Goal: Information Seeking & Learning: Learn about a topic

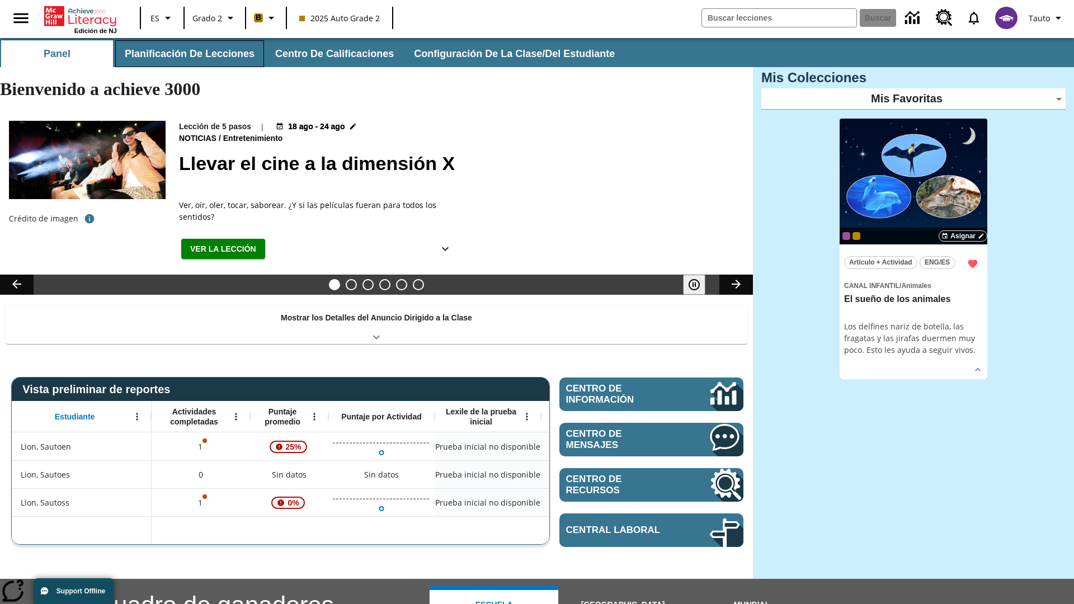
click at [187, 54] on button "Planificación de lecciones" at bounding box center [189, 53] width 149 height 27
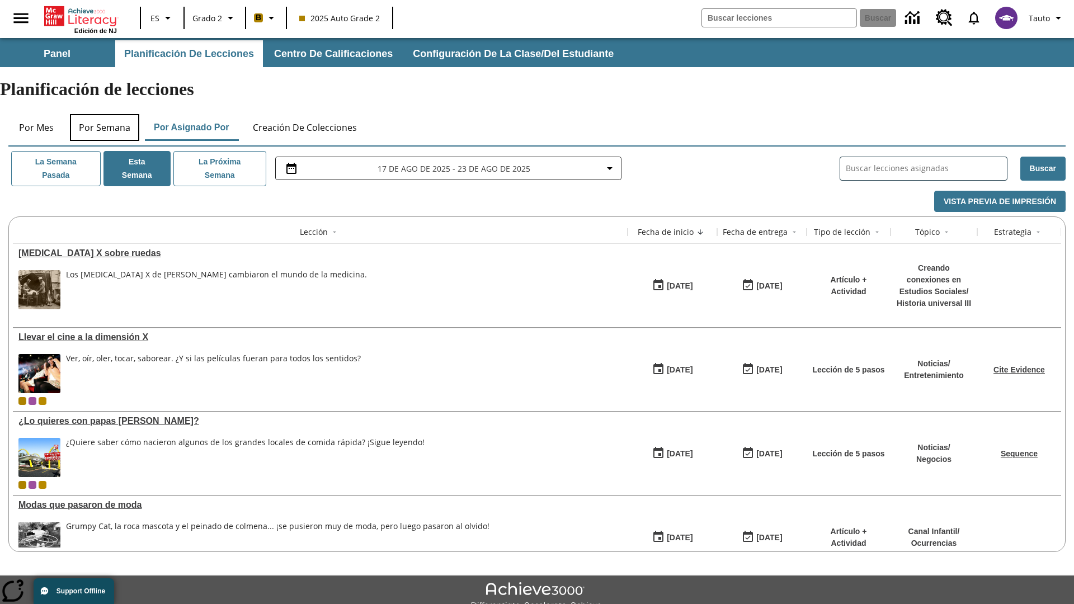
click at [105, 114] on button "Por semana" at bounding box center [104, 127] width 69 height 27
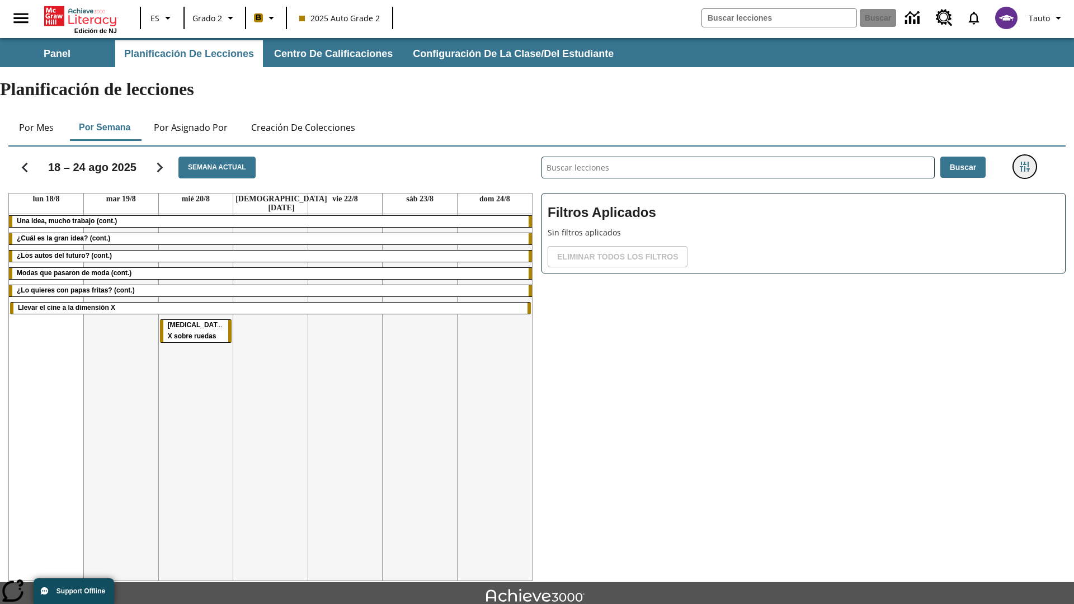
click at [1024, 162] on icon "Menú lateral de filtros" at bounding box center [1024, 167] width 10 height 10
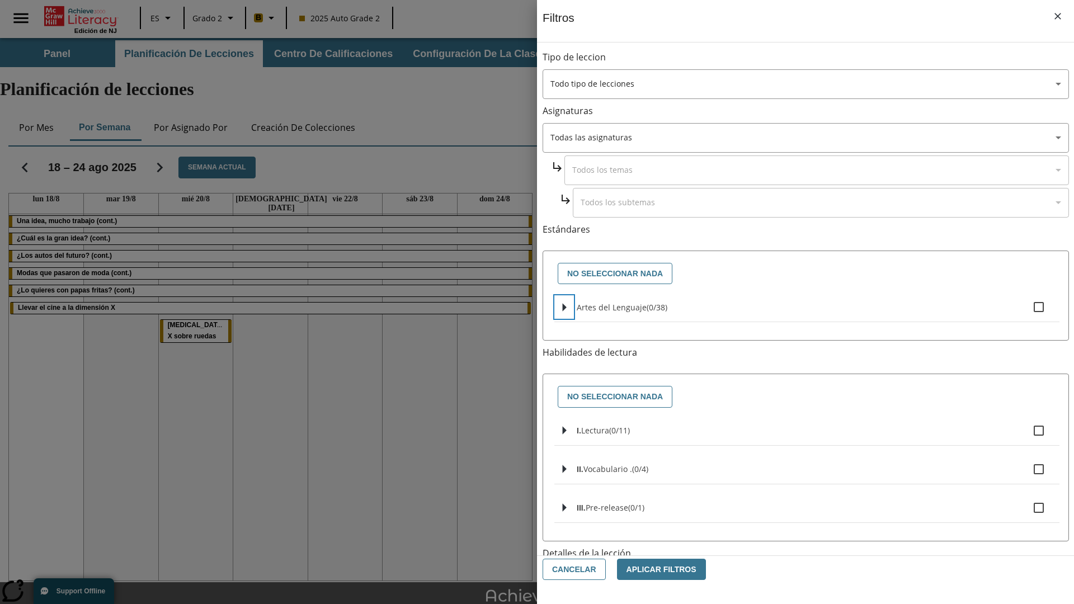
click at [564, 307] on icon "Seleccione estándares" at bounding box center [565, 307] width 4 height 8
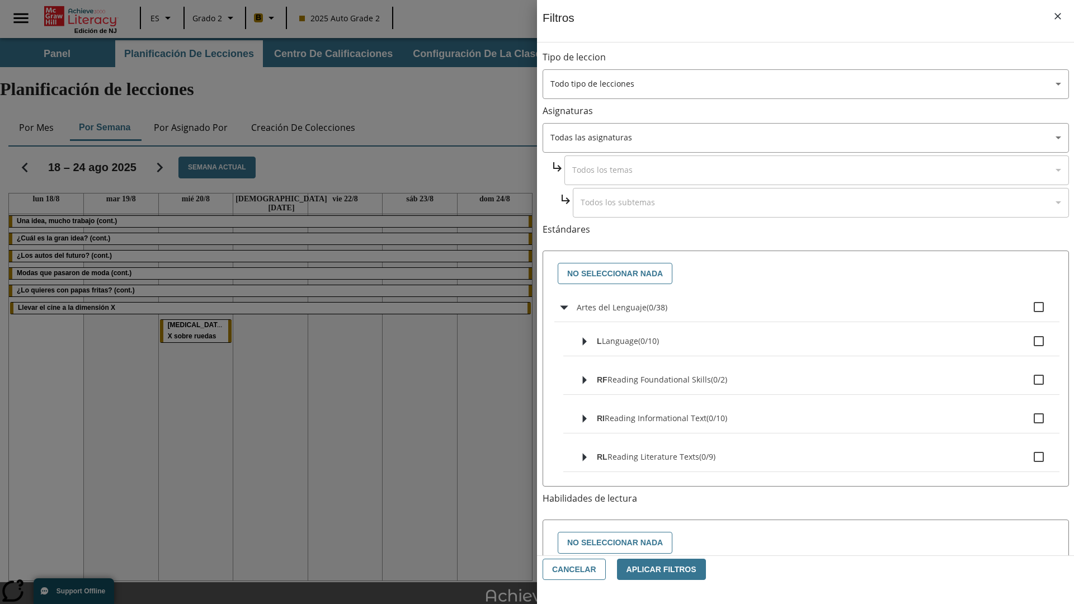
click at [813, 307] on label "Artes del Lenguaje ( 0 / 38 )" at bounding box center [814, 306] width 474 height 23
click at [1027, 307] on input "Artes del Lenguaje ( 0 / 38 )" at bounding box center [1038, 306] width 23 height 23
checkbox input "true"
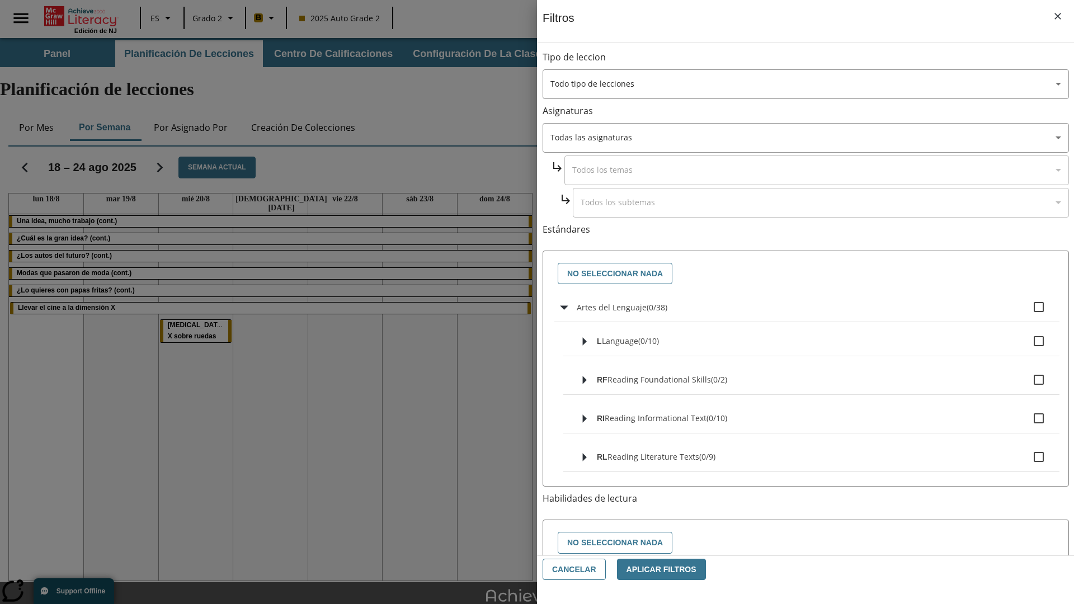
checkbox input "true"
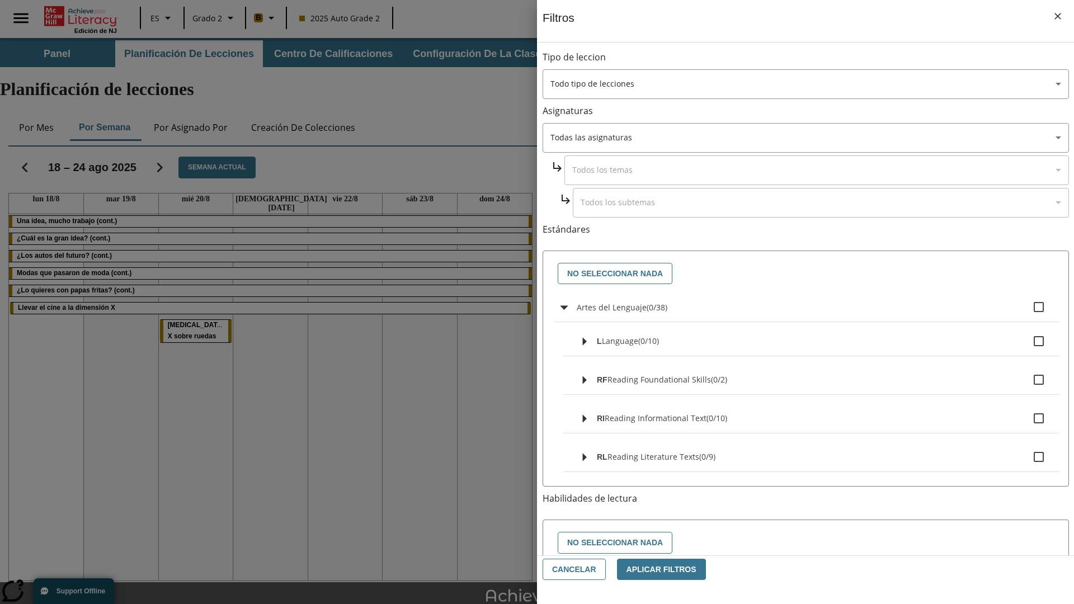
checkbox input "true"
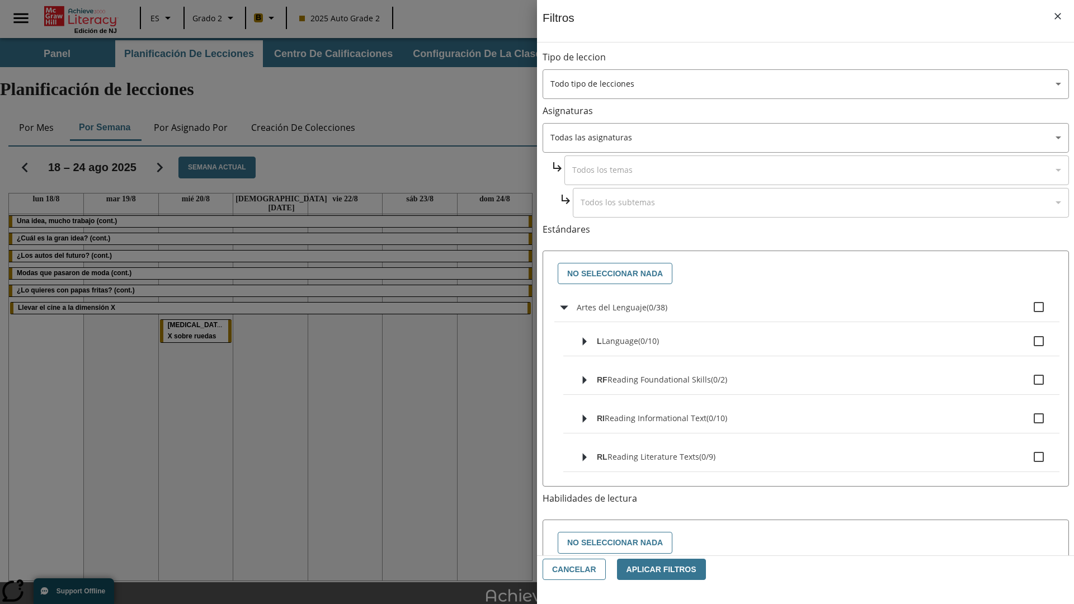
checkbox input "true"
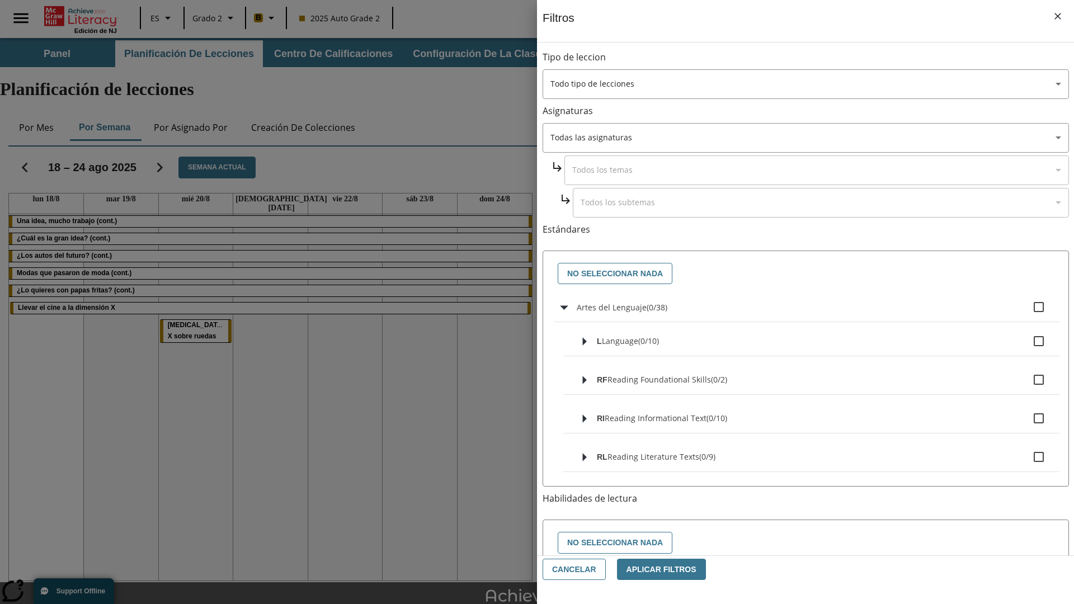
checkbox input "true"
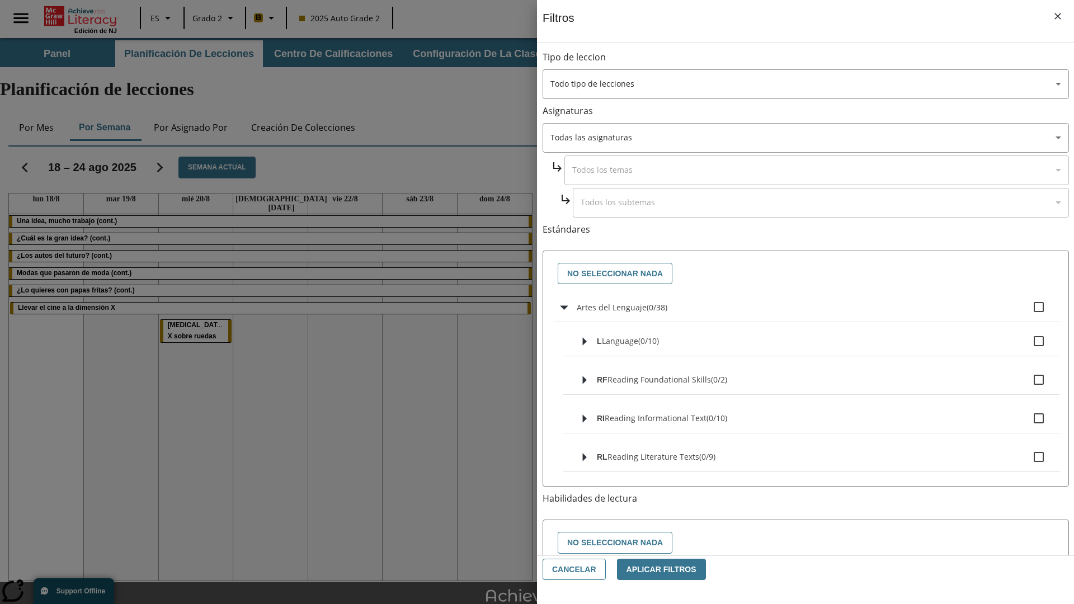
checkbox input "true"
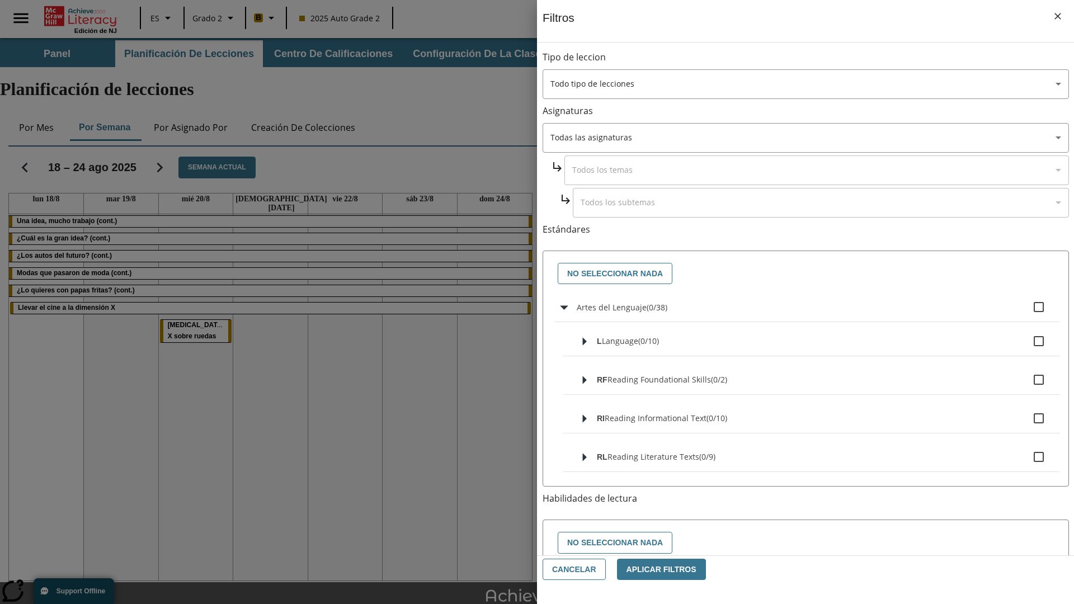
checkbox input "true"
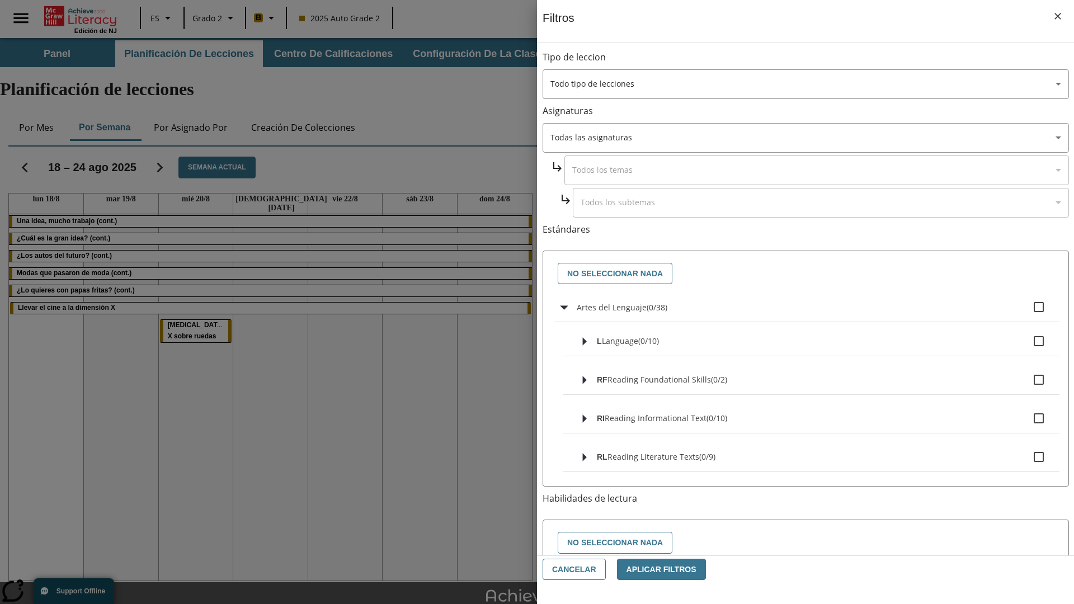
checkbox input "true"
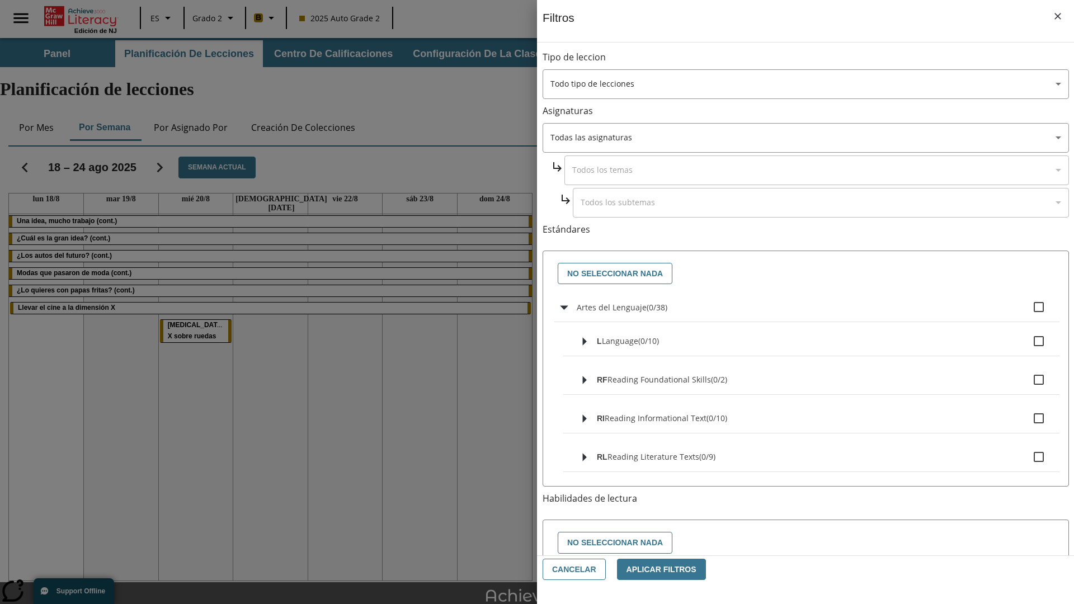
checkbox input "true"
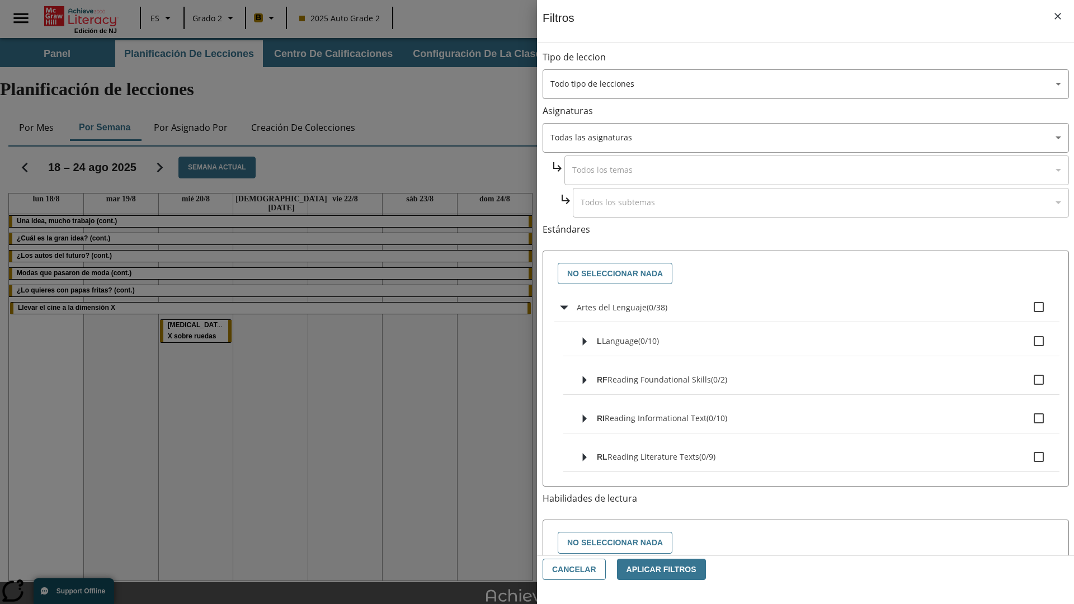
checkbox input "true"
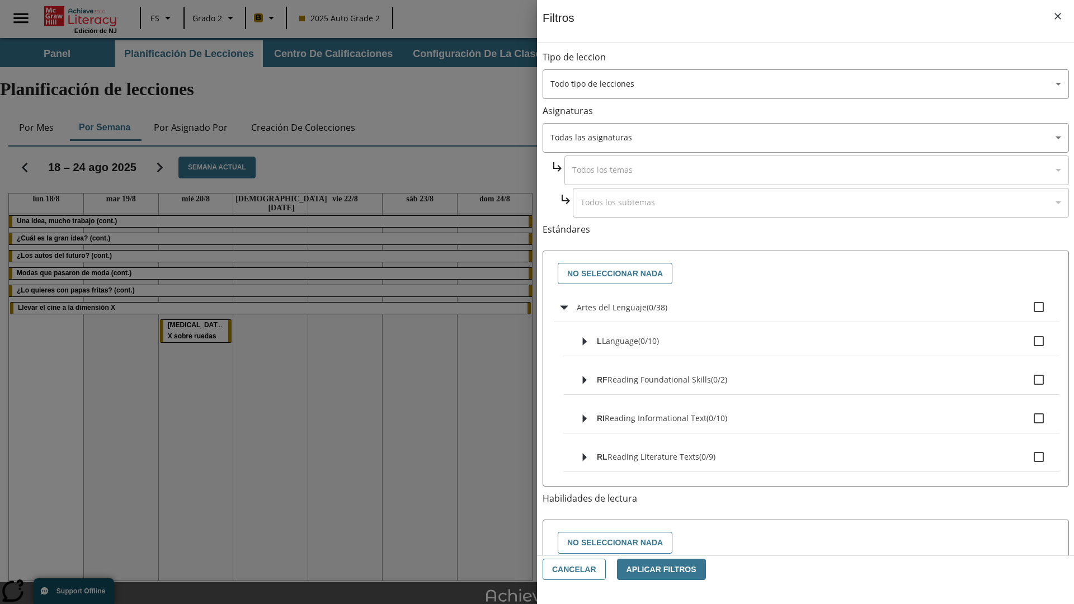
checkbox input "true"
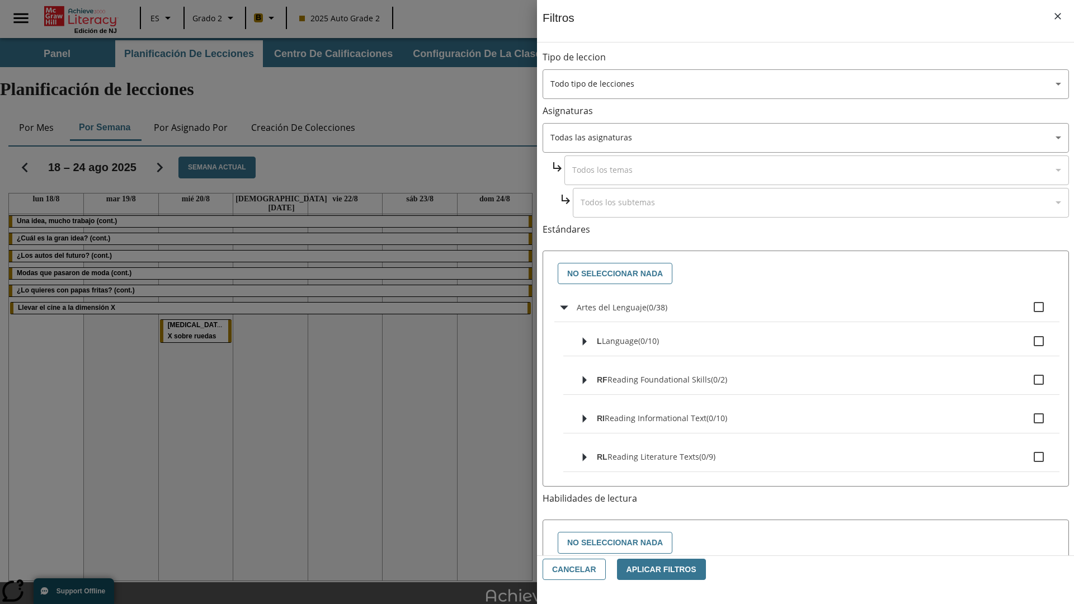
checkbox input "true"
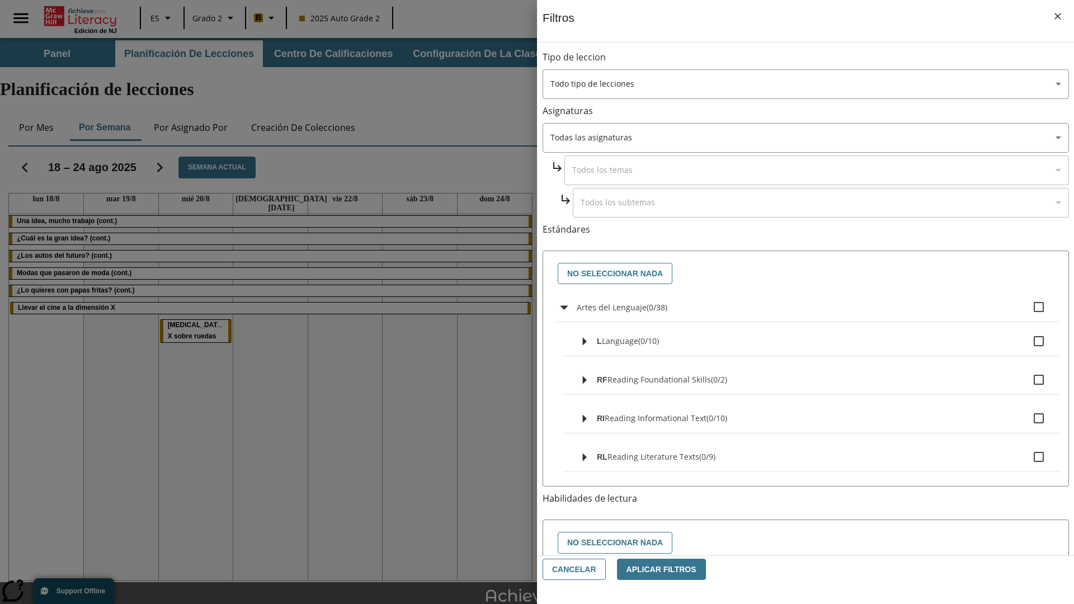
checkbox input "true"
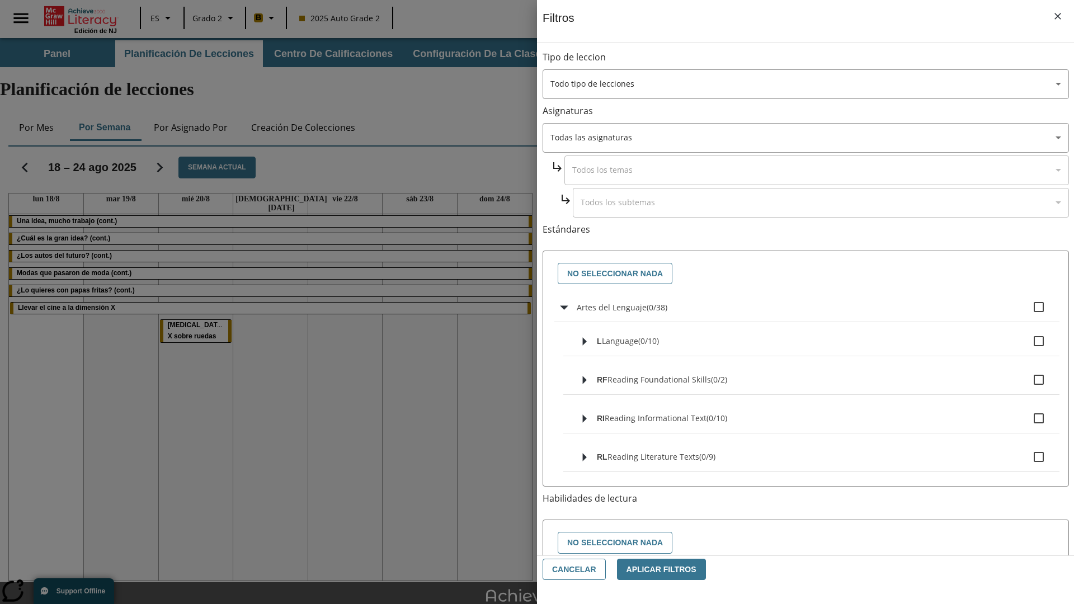
checkbox input "true"
click at [612, 273] on button "No seleccionar nada" at bounding box center [615, 274] width 115 height 22
checkbox input "false"
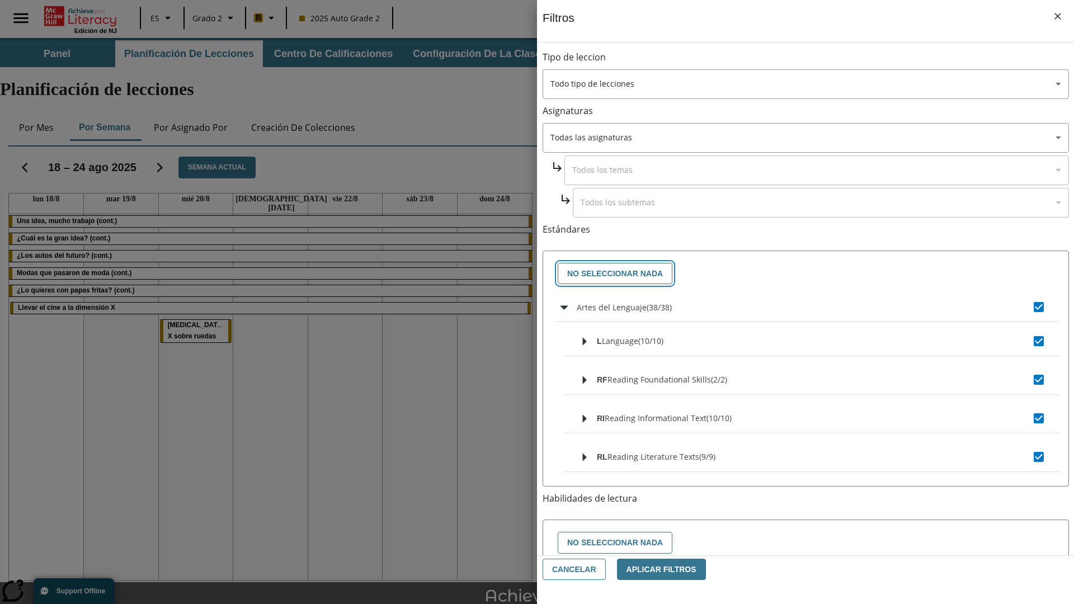
checkbox input "false"
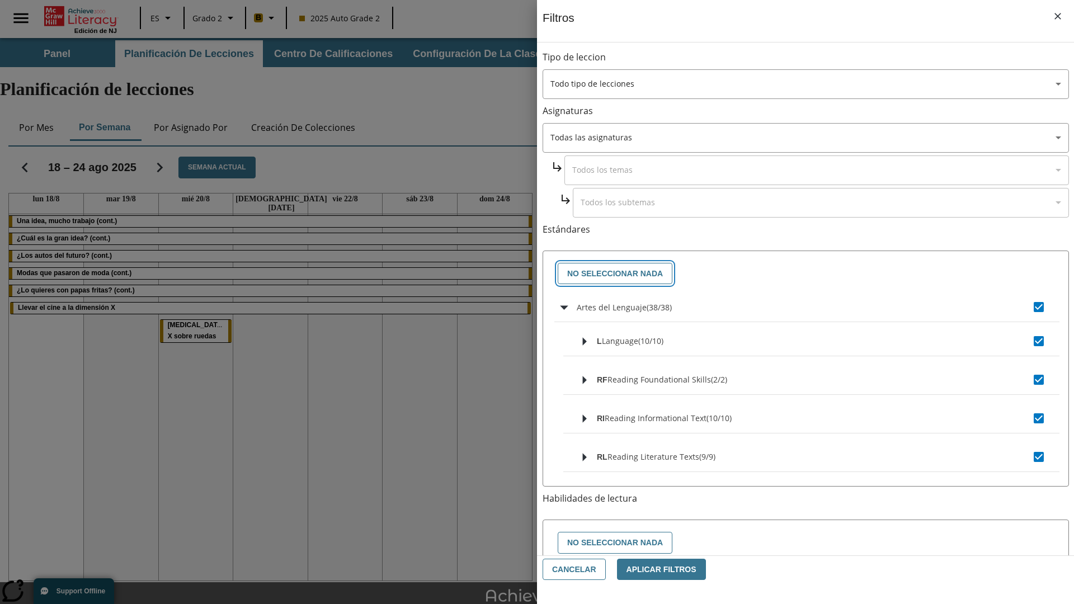
checkbox input "false"
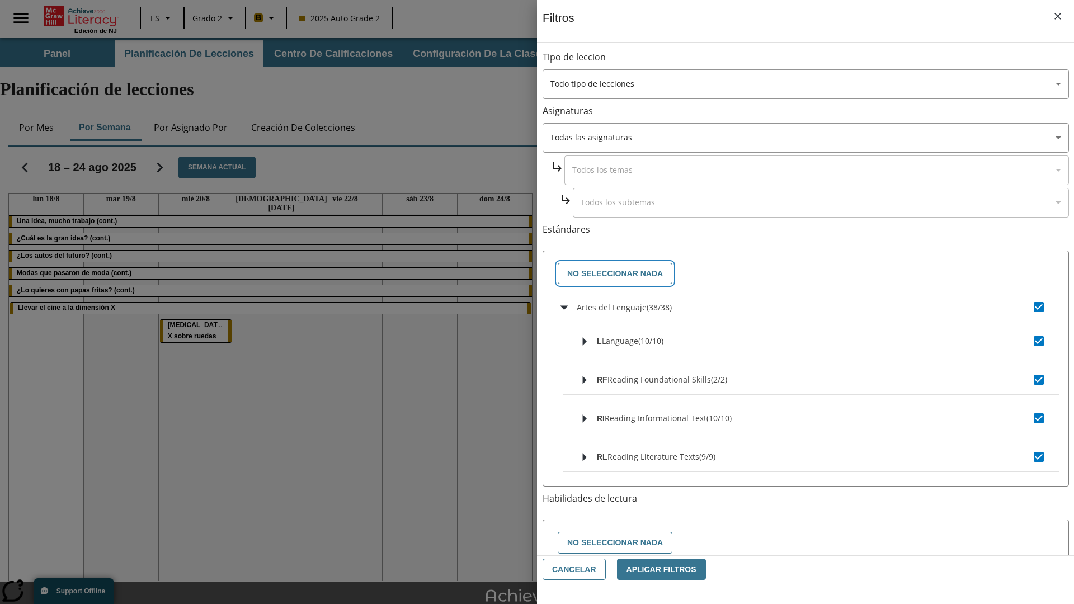
checkbox input "false"
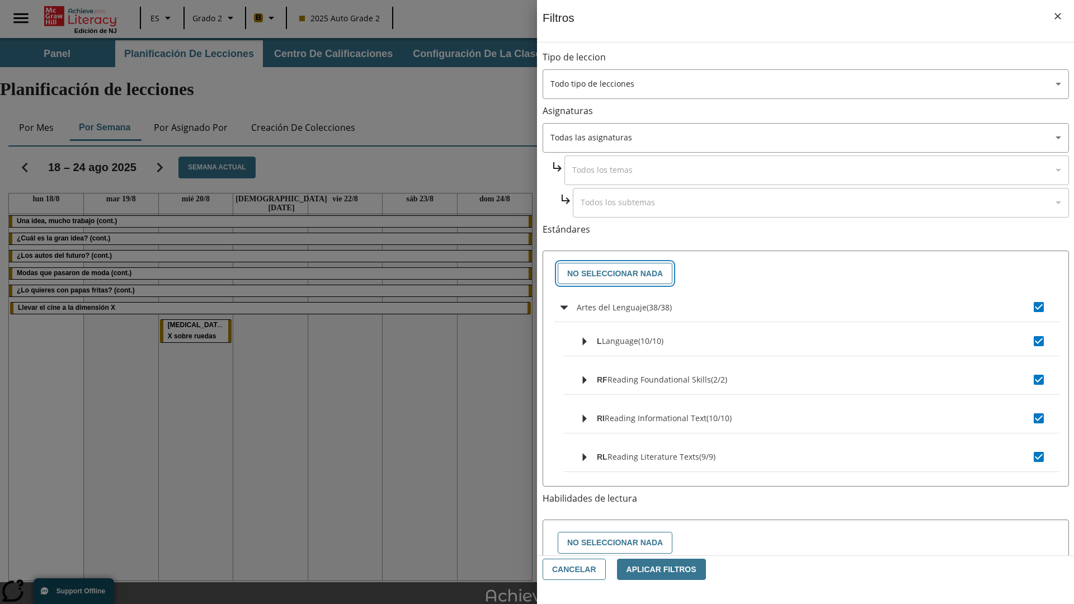
checkbox input "false"
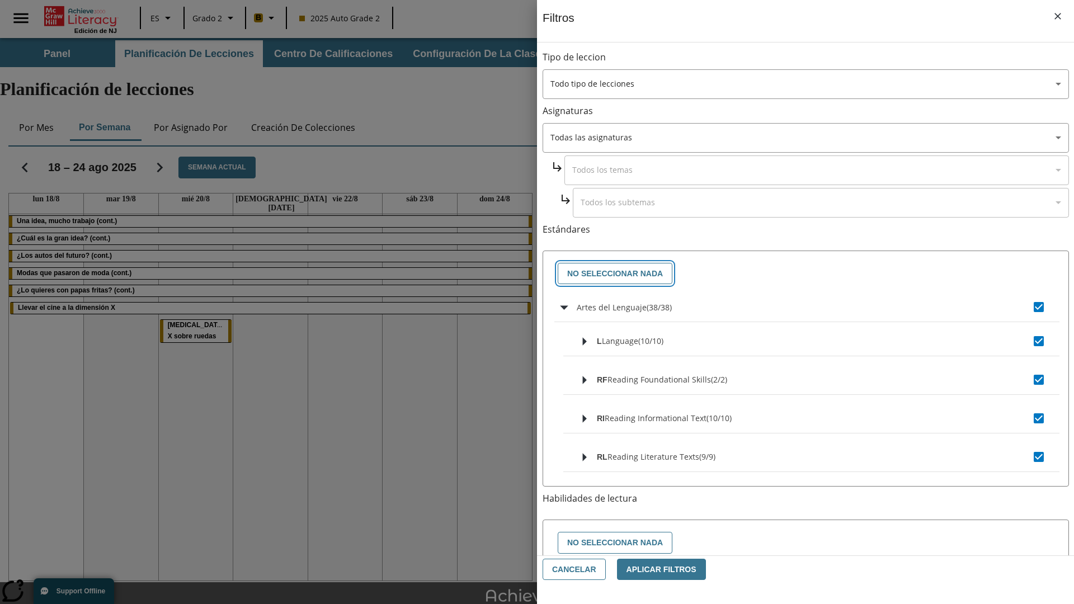
checkbox input "false"
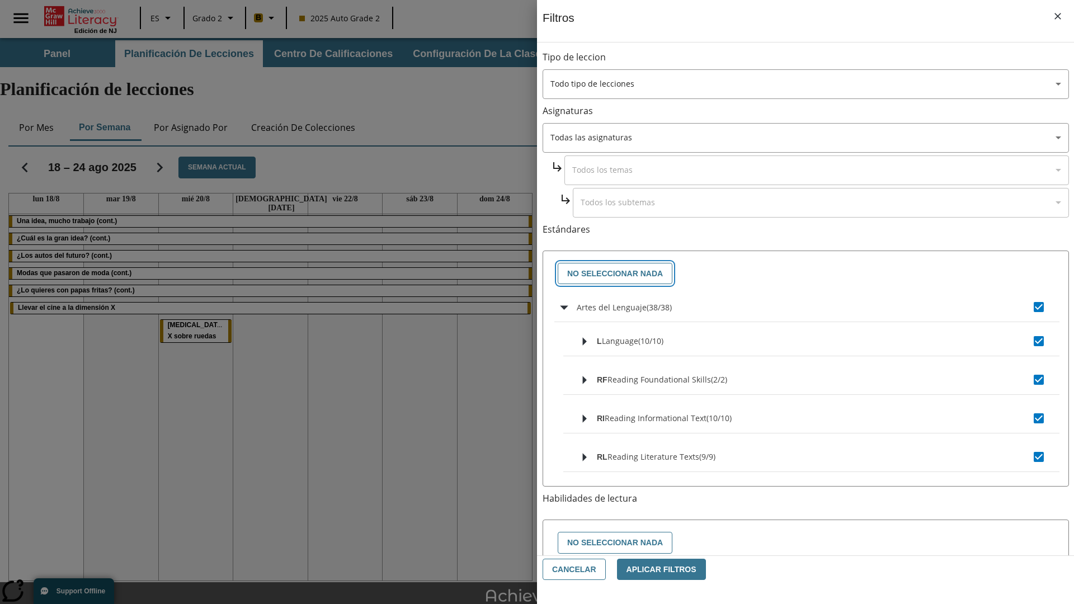
checkbox input "false"
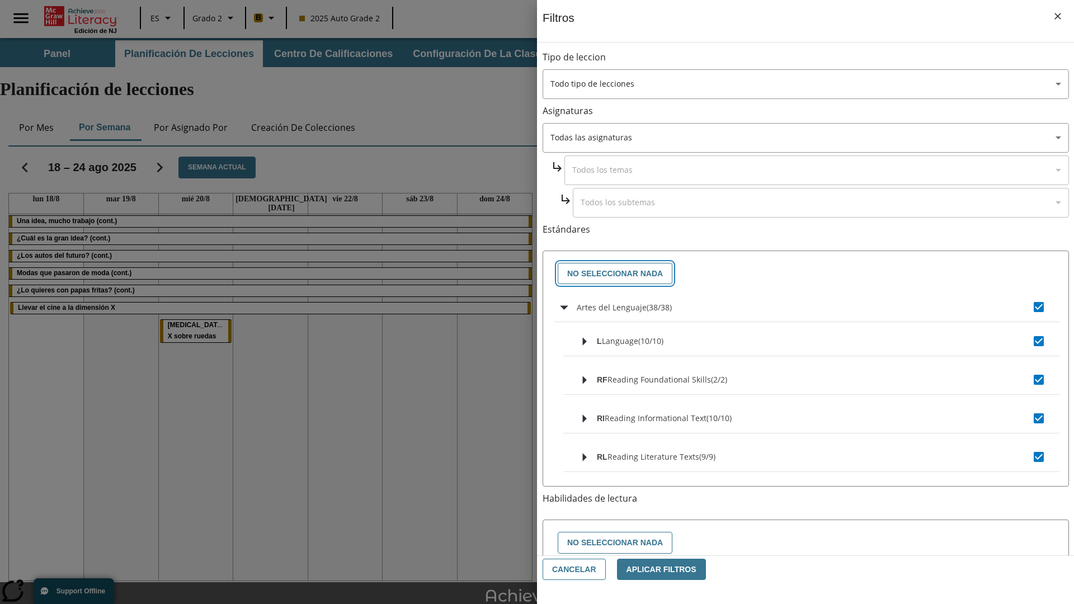
checkbox input "false"
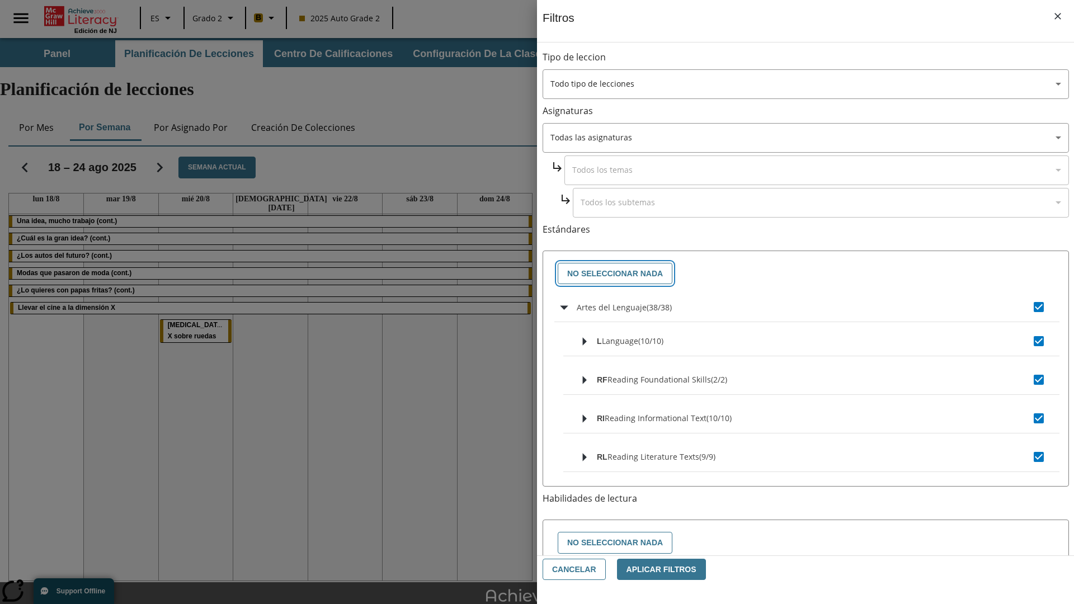
checkbox input "false"
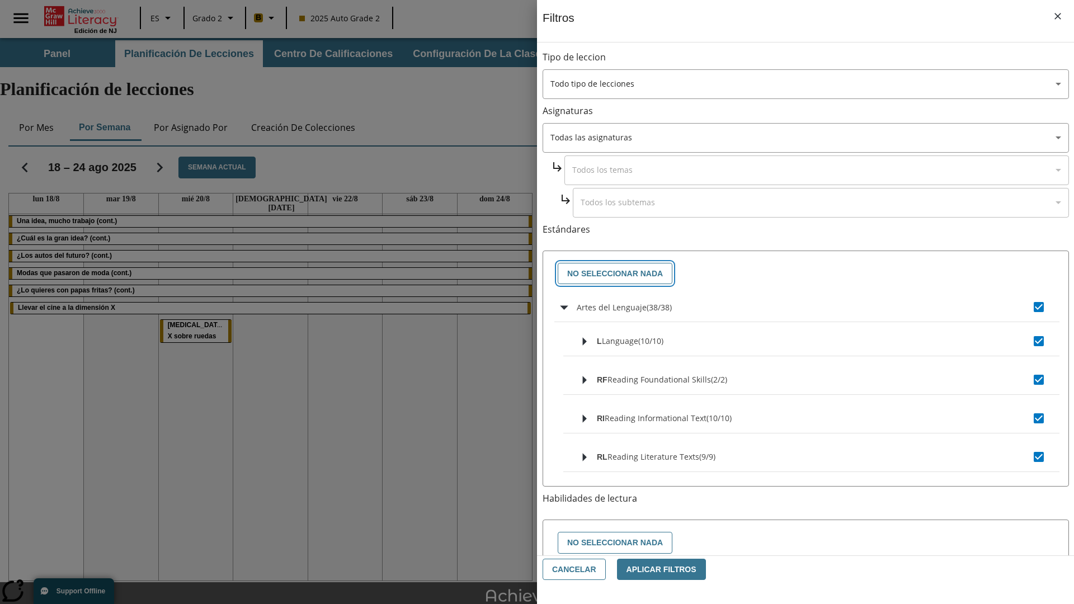
checkbox input "false"
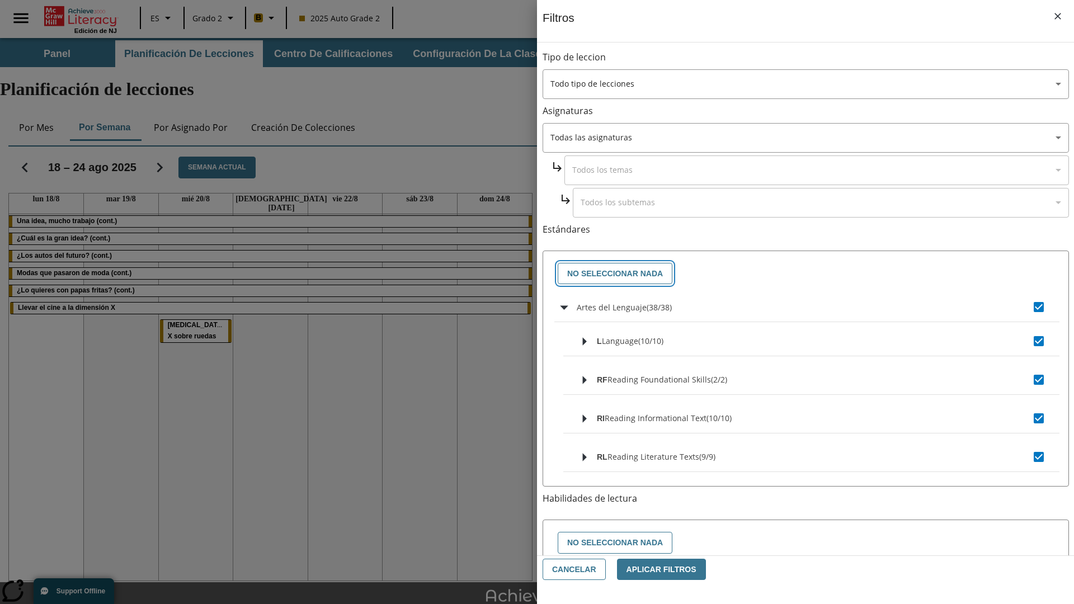
checkbox input "false"
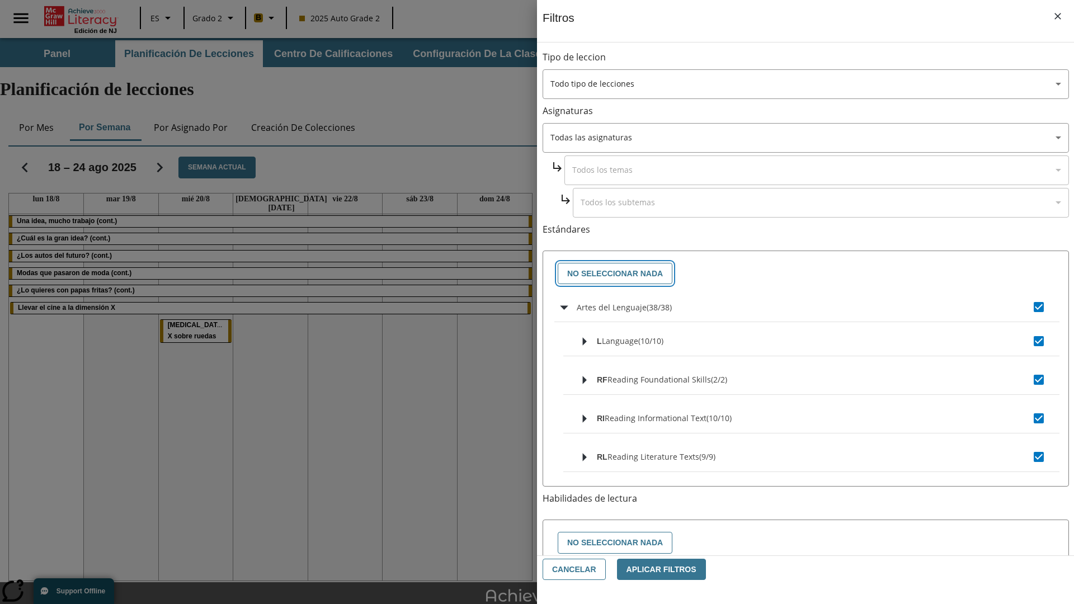
checkbox input "false"
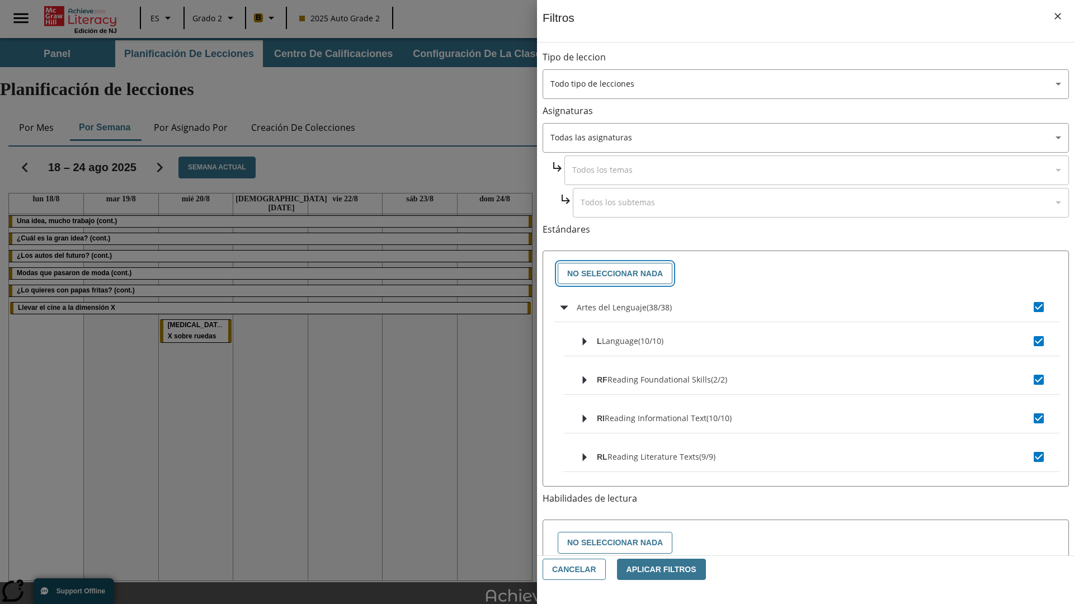
checkbox input "false"
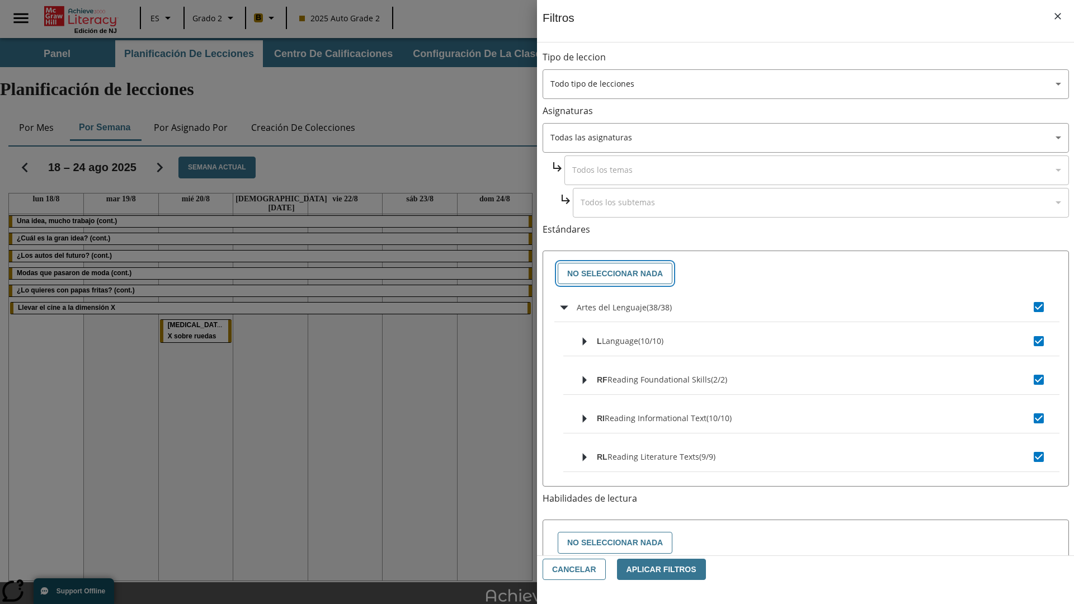
checkbox input "false"
click at [572, 569] on button "Cancelar" at bounding box center [573, 570] width 63 height 22
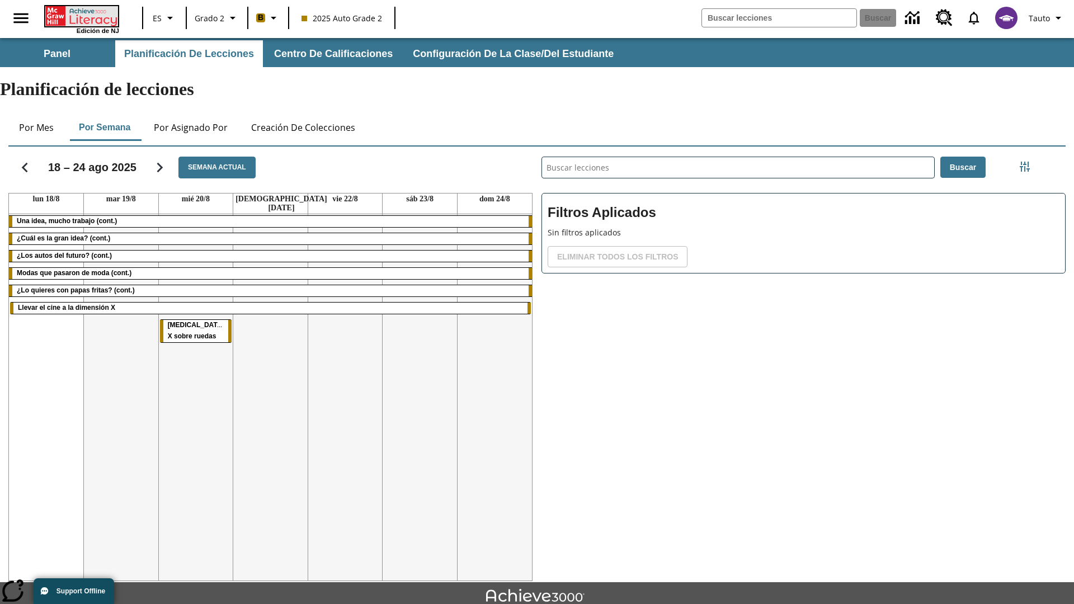
click at [81, 15] on icon "Portada" at bounding box center [82, 16] width 74 height 20
